Goal: Navigation & Orientation: Find specific page/section

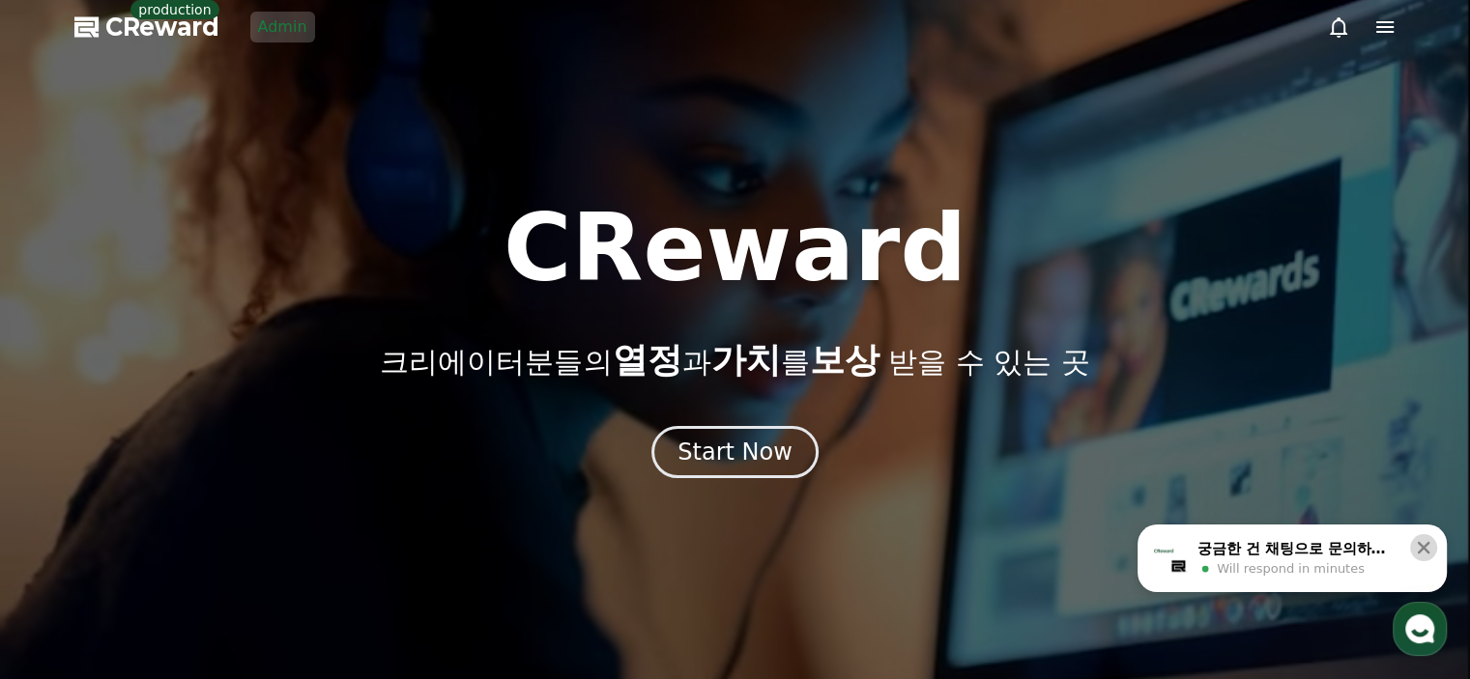
click at [1430, 556] on icon at bounding box center [1423, 547] width 19 height 19
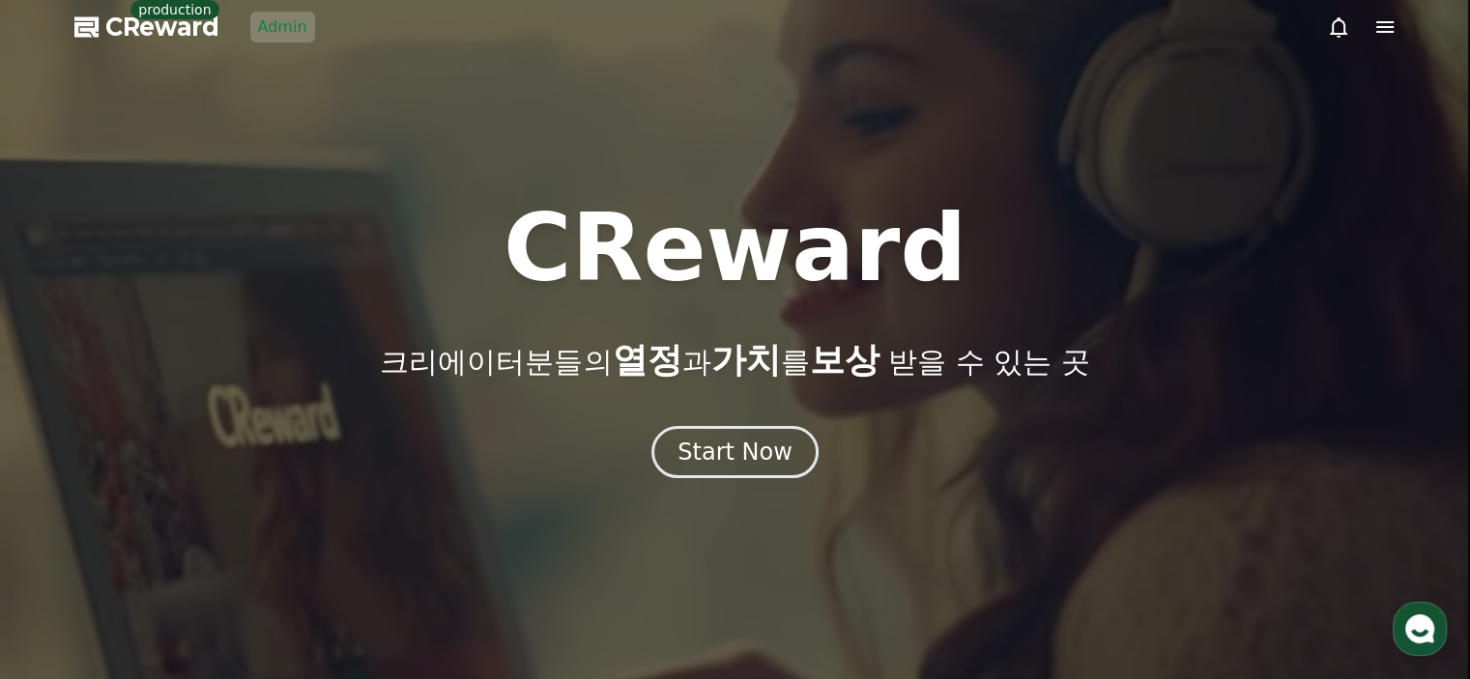
click at [1233, 353] on div "CReward 크리에이터분들의 열정 과 가치 를 보상 받을 수 있는 곳" at bounding box center [735, 291] width 1470 height 178
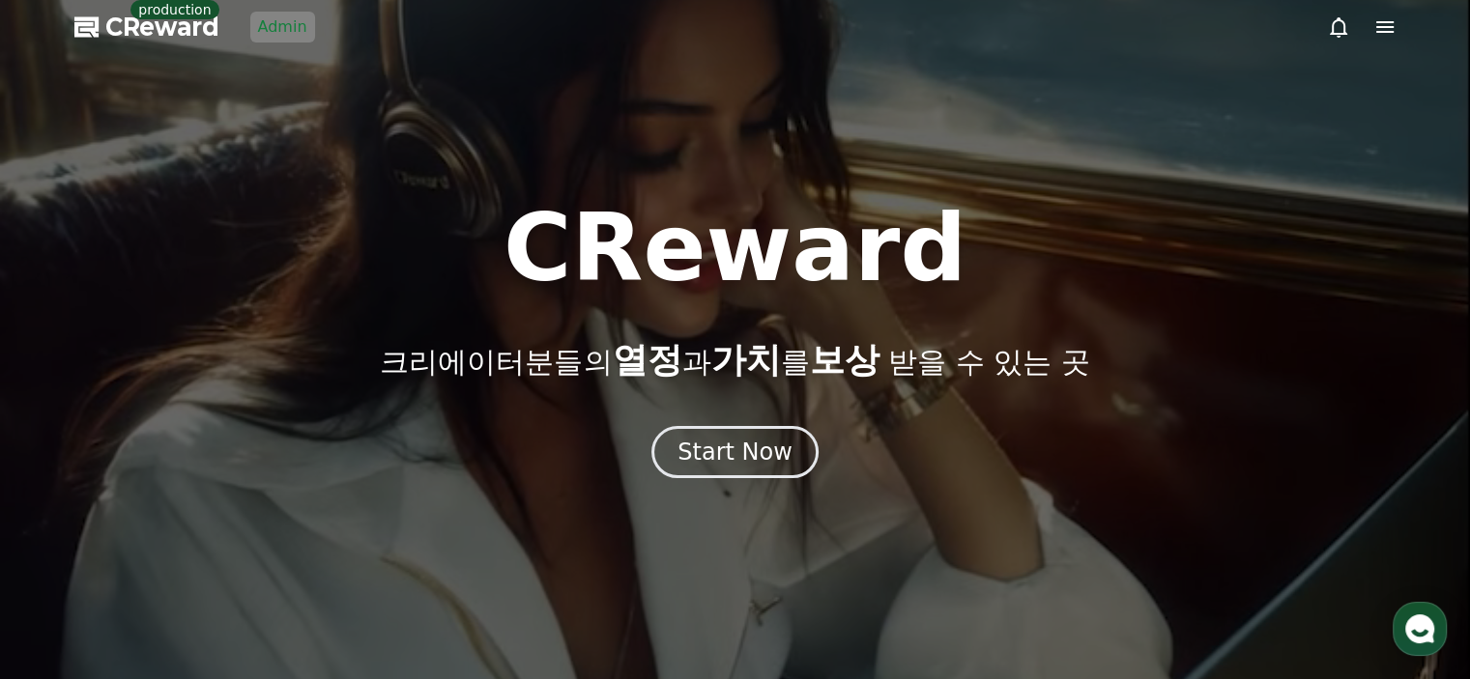
click at [368, 146] on div at bounding box center [735, 339] width 1470 height 679
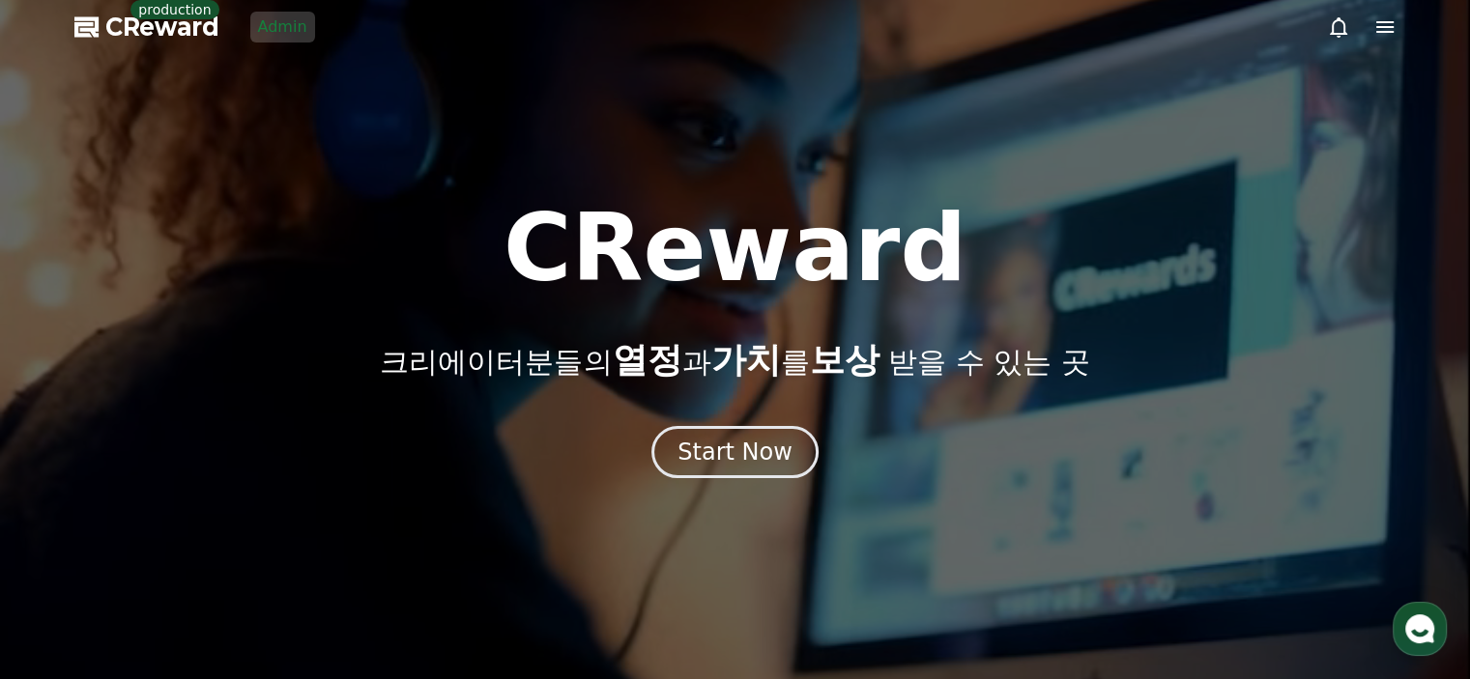
click at [272, 40] on link "Admin" at bounding box center [282, 27] width 65 height 31
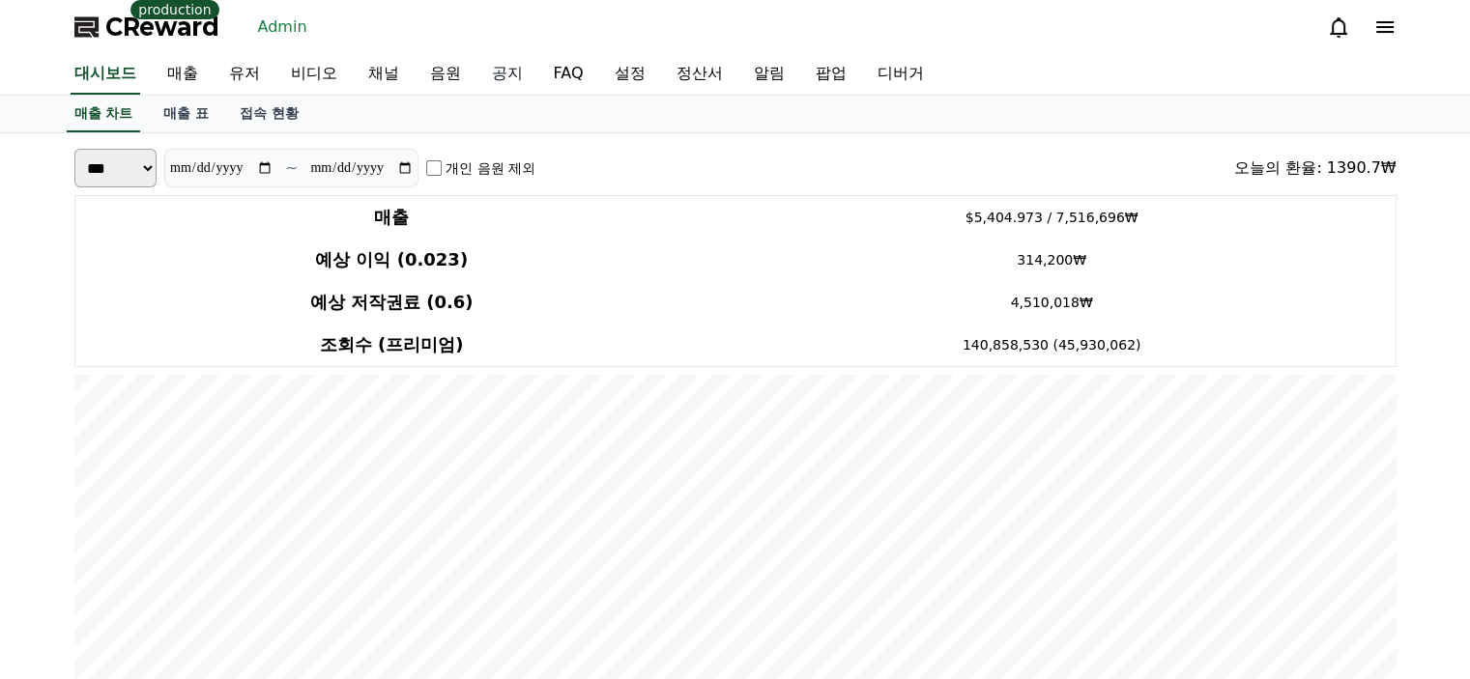
click at [504, 72] on link "공지" at bounding box center [507, 74] width 62 height 41
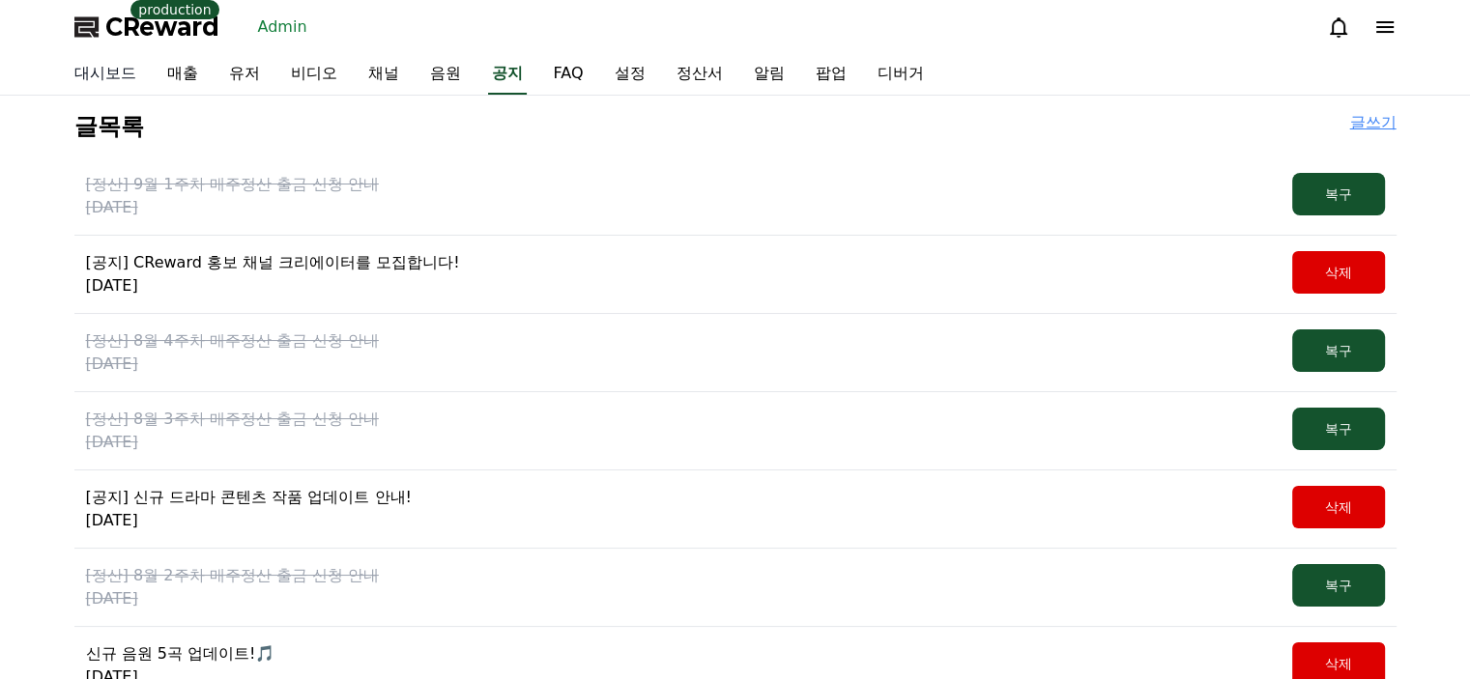
click at [131, 73] on link "대시보드" at bounding box center [105, 74] width 93 height 41
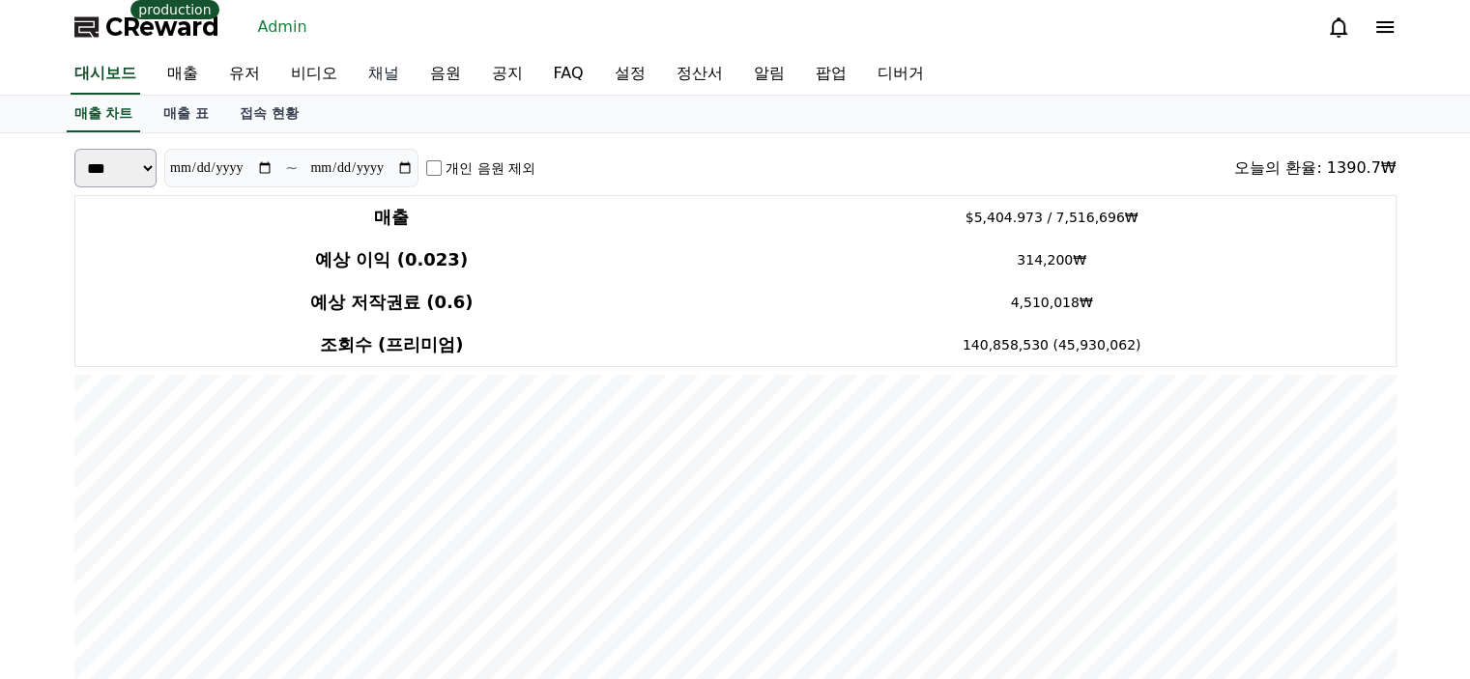
click at [373, 73] on link "채널" at bounding box center [384, 74] width 62 height 41
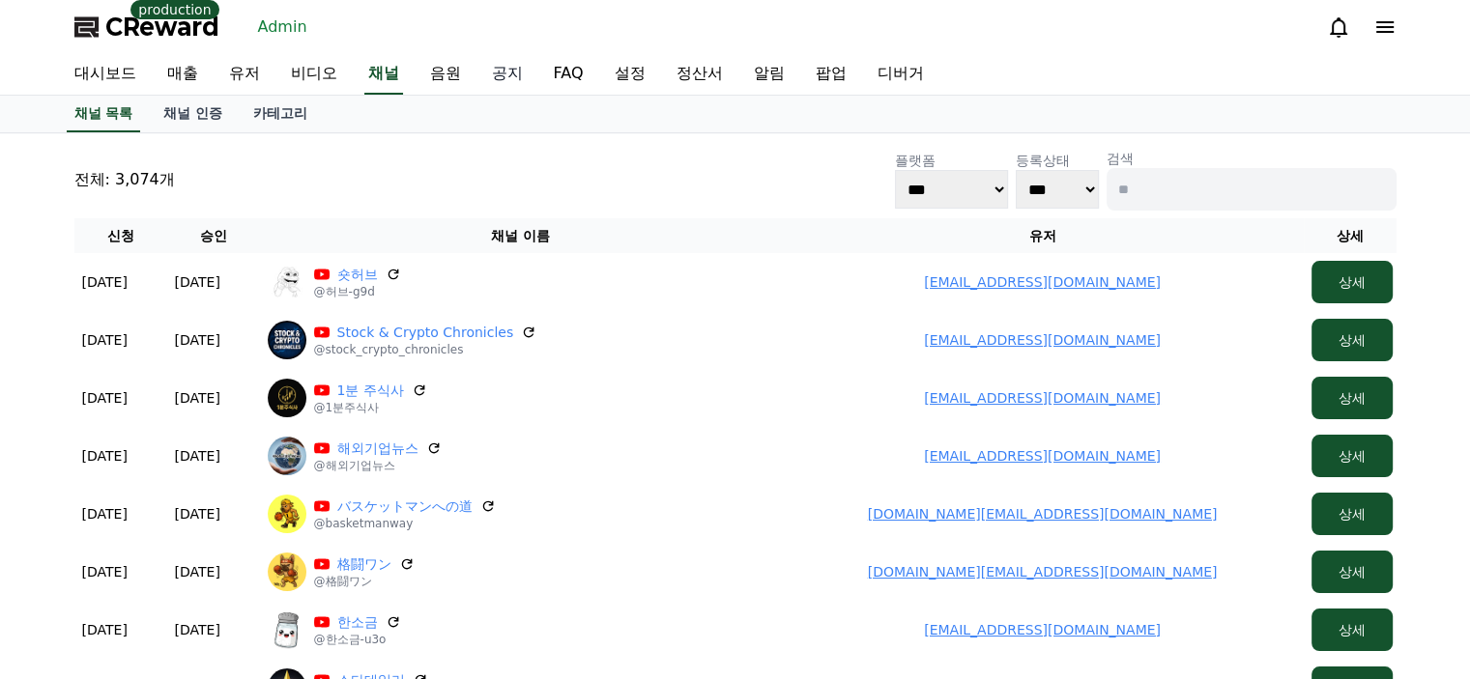
click at [476, 82] on link "공지" at bounding box center [507, 74] width 62 height 41
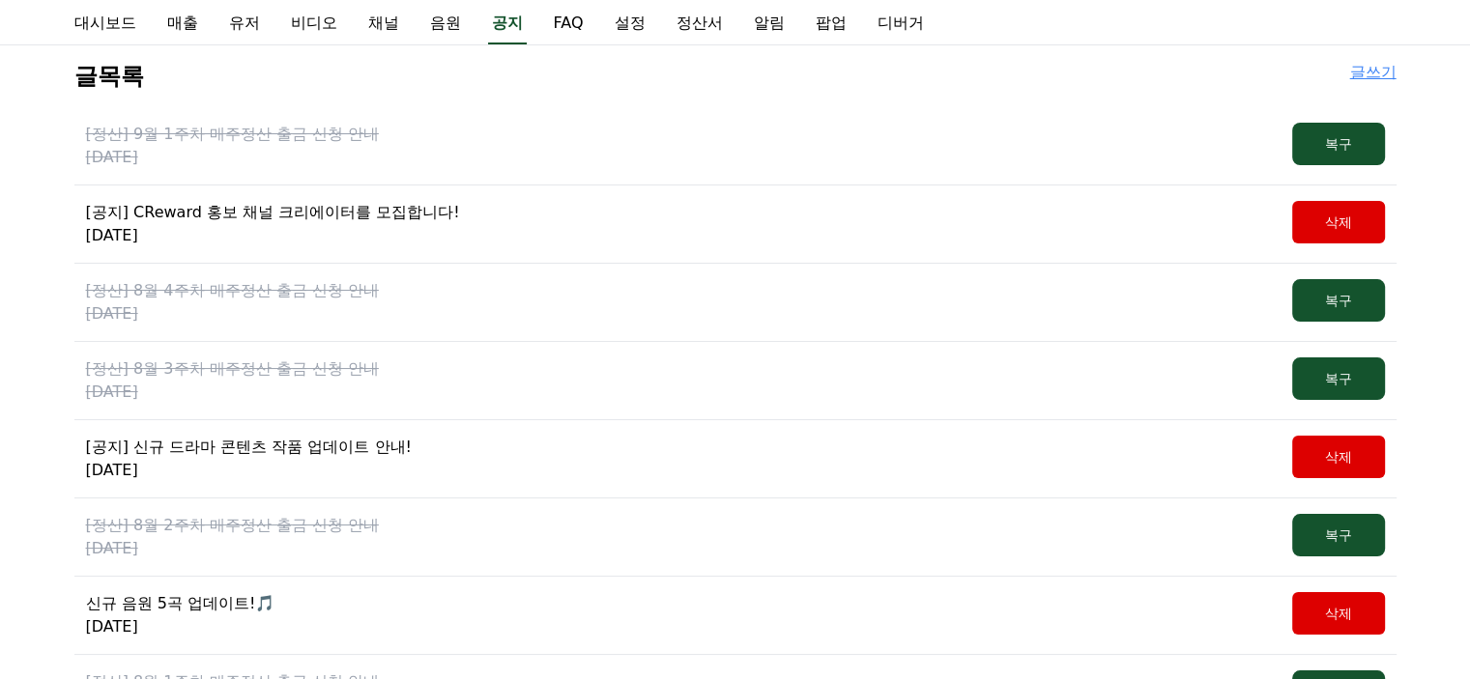
scroll to position [97, 0]
